Goal: Task Accomplishment & Management: Use online tool/utility

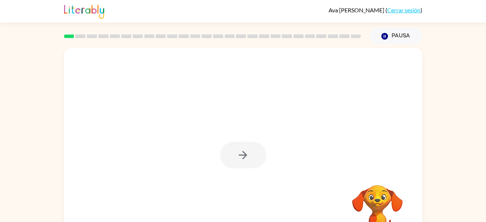
drag, startPoint x: 434, startPoint y: 193, endPoint x: 437, endPoint y: 130, distance: 63.4
click at [437, 130] on div "Tu navegador debe admitir la reproducción de archivos .mp4 para usar Literably.…" at bounding box center [243, 150] width 486 height 210
click at [254, 149] on button "button" at bounding box center [243, 155] width 46 height 26
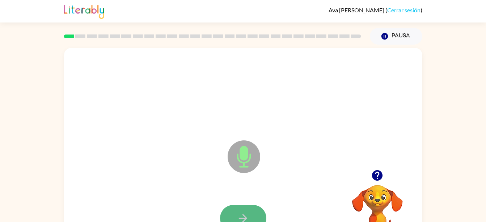
click at [253, 214] on button "button" at bounding box center [243, 218] width 46 height 26
drag, startPoint x: 296, startPoint y: 195, endPoint x: 291, endPoint y: 132, distance: 63.2
click at [291, 132] on div "X Micrófono El micrófono está aquí para cuando sea tu turno de hablar" at bounding box center [243, 151] width 358 height 207
click at [253, 206] on button "button" at bounding box center [243, 218] width 46 height 26
click at [250, 210] on button "button" at bounding box center [243, 218] width 46 height 26
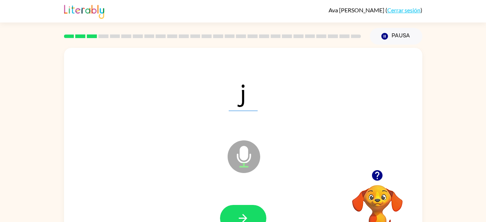
click at [260, 211] on button "button" at bounding box center [243, 218] width 46 height 26
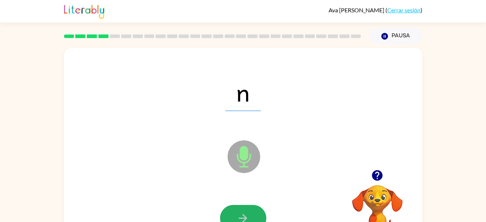
click at [260, 211] on button "button" at bounding box center [243, 218] width 46 height 26
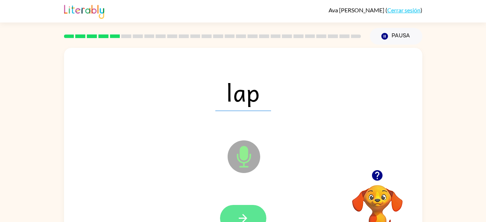
click at [254, 206] on button "button" at bounding box center [243, 218] width 46 height 26
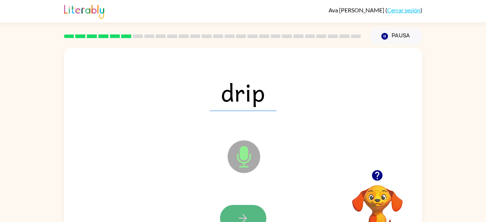
click at [242, 213] on icon "button" at bounding box center [243, 217] width 13 height 13
click at [245, 206] on button "button" at bounding box center [243, 218] width 46 height 26
click at [240, 214] on icon "button" at bounding box center [243, 217] width 13 height 13
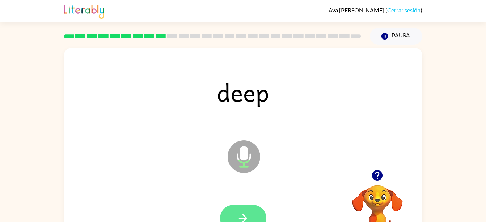
click at [229, 210] on button "button" at bounding box center [243, 218] width 46 height 26
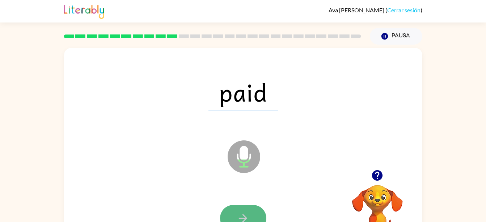
click at [234, 206] on button "button" at bounding box center [243, 218] width 46 height 26
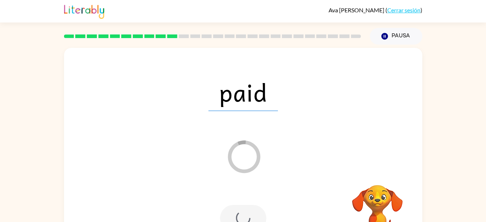
click at [237, 212] on div at bounding box center [243, 218] width 46 height 26
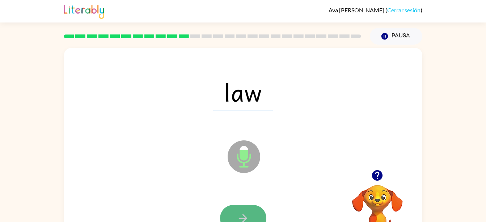
click at [250, 208] on button "button" at bounding box center [243, 218] width 46 height 26
click at [251, 218] on button "button" at bounding box center [243, 218] width 46 height 26
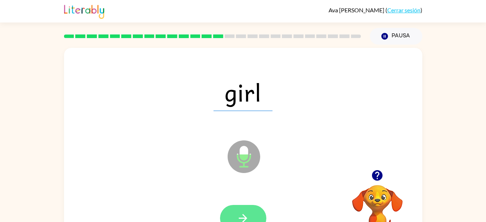
click at [253, 206] on button "button" at bounding box center [243, 218] width 46 height 26
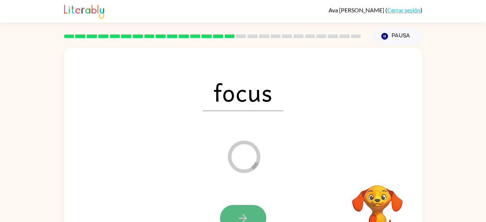
click at [236, 212] on button "button" at bounding box center [243, 218] width 46 height 26
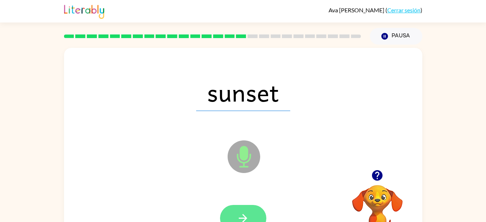
click at [261, 217] on button "button" at bounding box center [243, 218] width 46 height 26
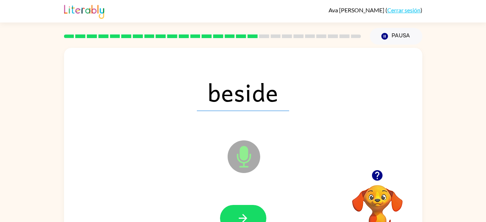
click at [184, 136] on div "beside Micrófono El micrófono está aquí para cuando sea tu turno de hablar" at bounding box center [243, 151] width 358 height 207
click at [228, 202] on div at bounding box center [243, 217] width 344 height 59
click at [241, 211] on icon "button" at bounding box center [243, 217] width 13 height 13
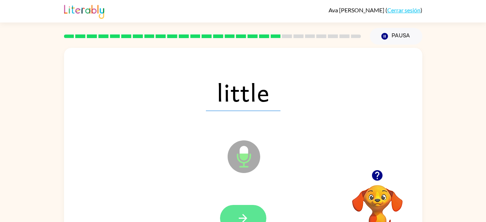
click at [235, 207] on button "button" at bounding box center [243, 218] width 46 height 26
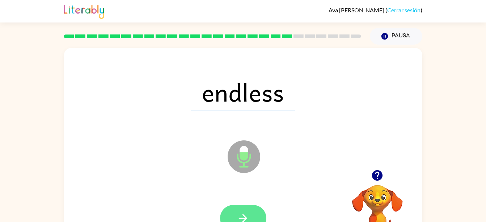
click at [253, 206] on button "button" at bounding box center [243, 218] width 46 height 26
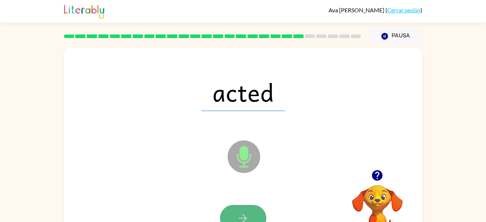
click at [249, 214] on icon "button" at bounding box center [243, 217] width 13 height 13
click at [254, 220] on button "button" at bounding box center [243, 218] width 46 height 26
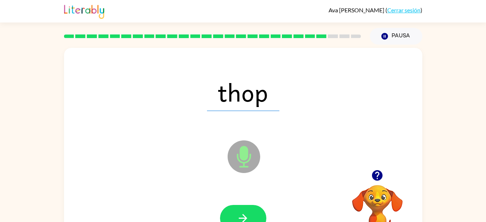
click at [269, 207] on div at bounding box center [243, 217] width 344 height 59
